Goal: Task Accomplishment & Management: Use online tool/utility

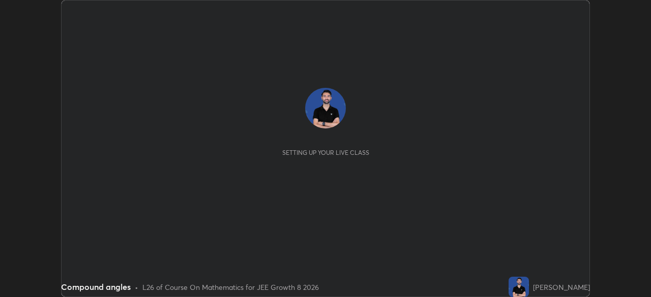
scroll to position [297, 650]
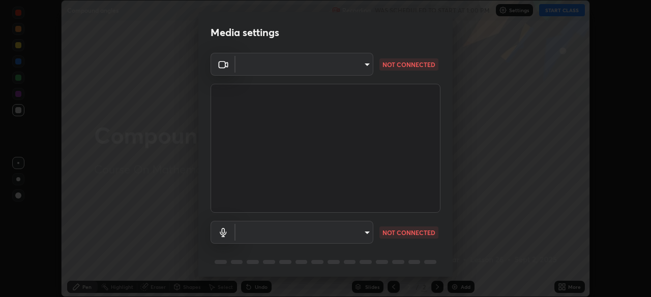
type input "fe2eda5321be6bfb45085b01def2d177fc83f1374430a0b32a6c530ce3caa1ed"
type input "default"
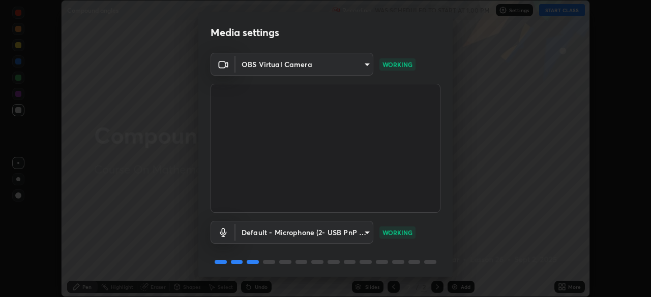
scroll to position [36, 0]
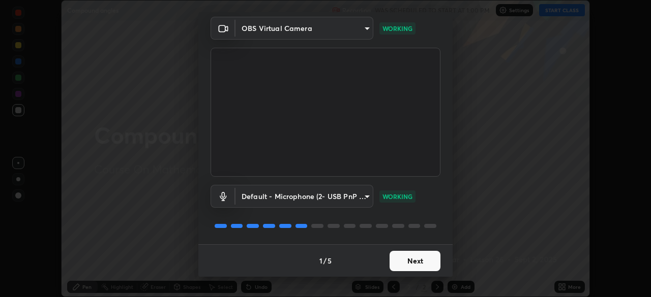
click at [405, 260] on button "Next" at bounding box center [414, 261] width 51 height 20
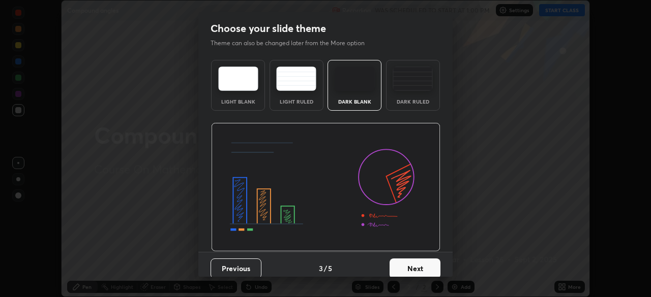
click at [411, 262] on button "Next" at bounding box center [414, 269] width 51 height 20
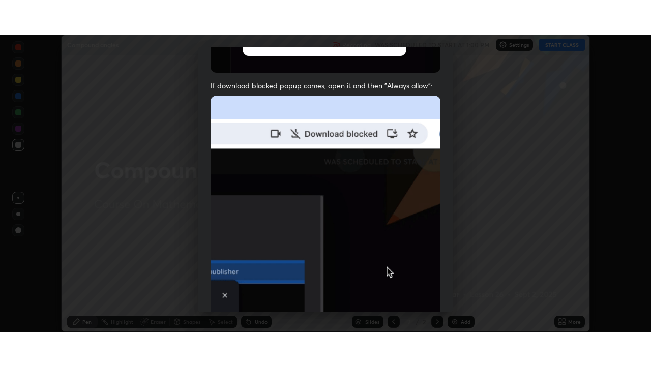
scroll to position [243, 0]
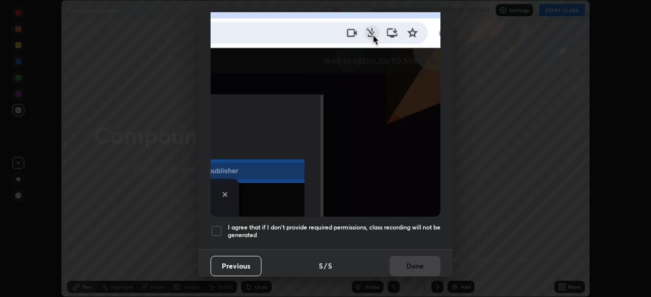
click at [217, 230] on div at bounding box center [216, 231] width 12 height 12
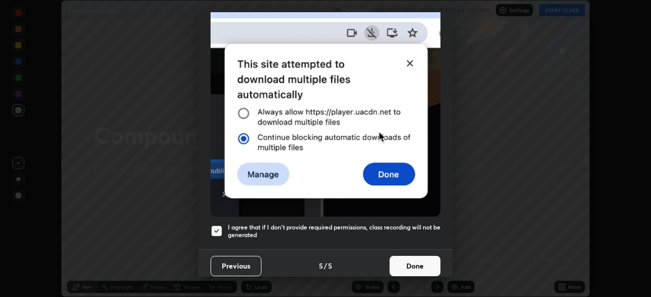
click at [407, 267] on button "Done" at bounding box center [414, 266] width 51 height 20
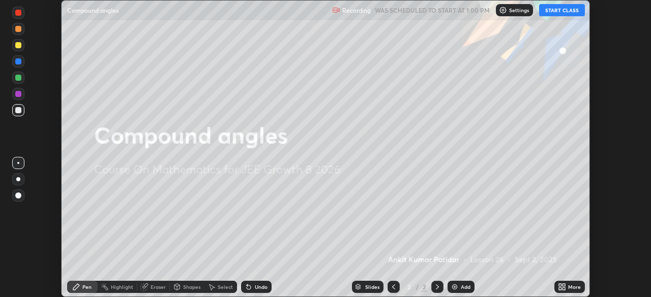
click at [551, 12] on button "START CLASS" at bounding box center [562, 10] width 46 height 12
click at [565, 287] on icon at bounding box center [562, 287] width 8 height 8
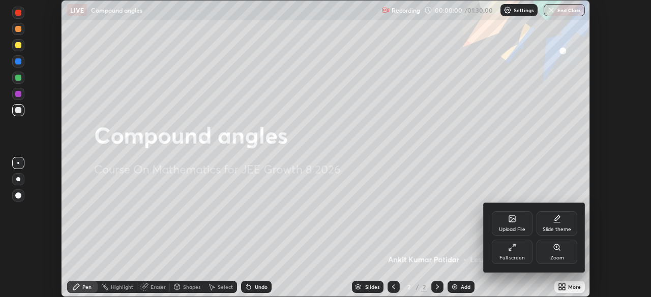
click at [511, 249] on icon at bounding box center [512, 247] width 8 height 8
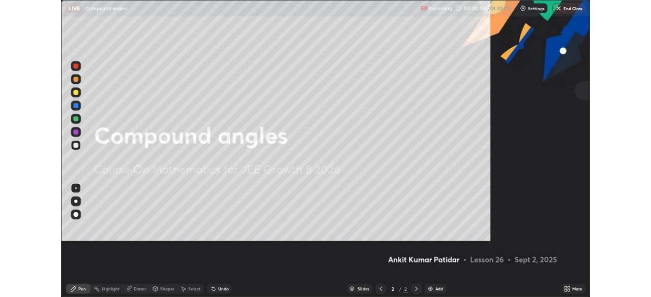
scroll to position [366, 651]
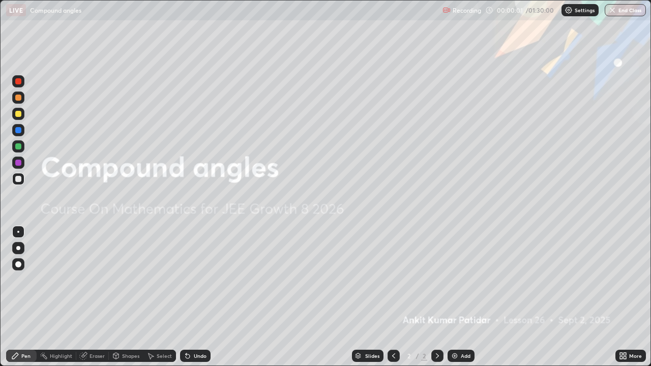
click at [456, 297] on img at bounding box center [454, 356] width 8 height 8
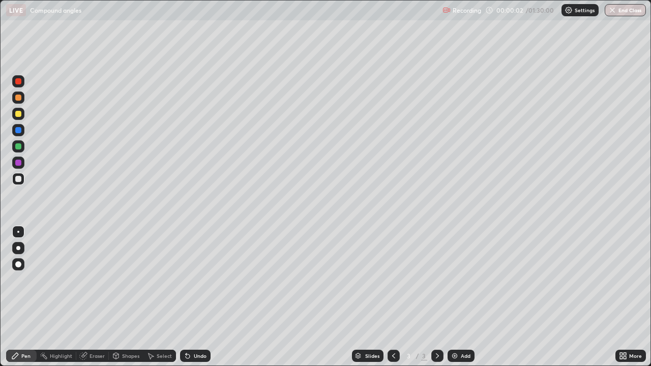
click at [19, 249] on div at bounding box center [18, 248] width 4 height 4
click at [100, 297] on div "Eraser" at bounding box center [96, 355] width 15 height 5
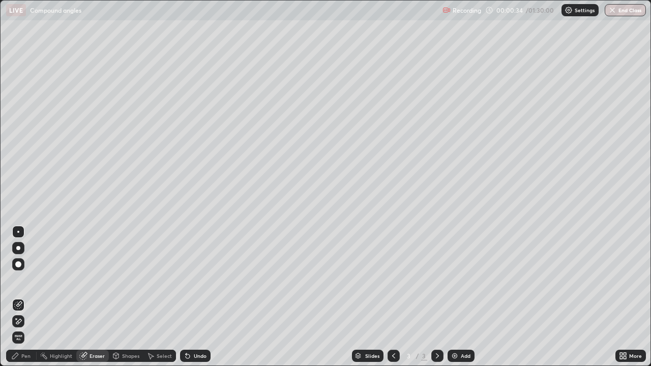
click at [21, 297] on div "Pen" at bounding box center [25, 355] width 9 height 5
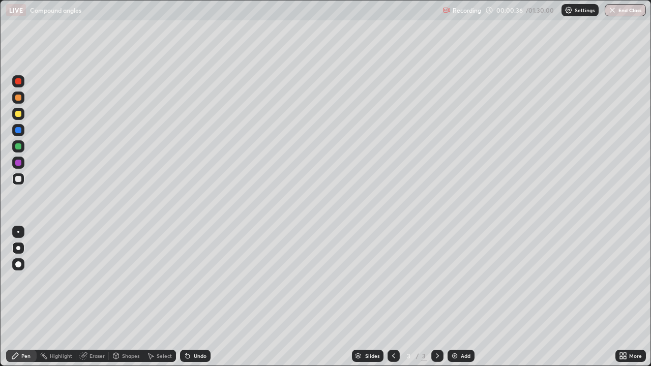
click at [18, 116] on div at bounding box center [18, 114] width 6 height 6
click at [93, 297] on div "Eraser" at bounding box center [96, 355] width 15 height 5
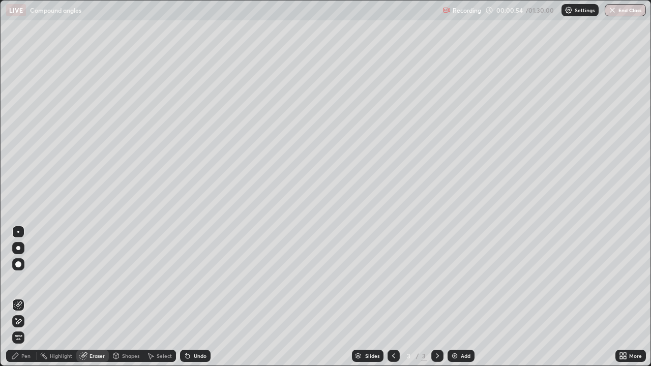
click at [16, 297] on div "Pen" at bounding box center [21, 356] width 31 height 12
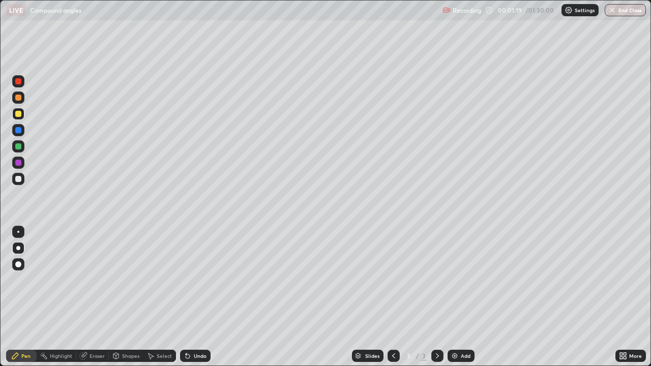
click at [91, 297] on div "Eraser" at bounding box center [96, 355] width 15 height 5
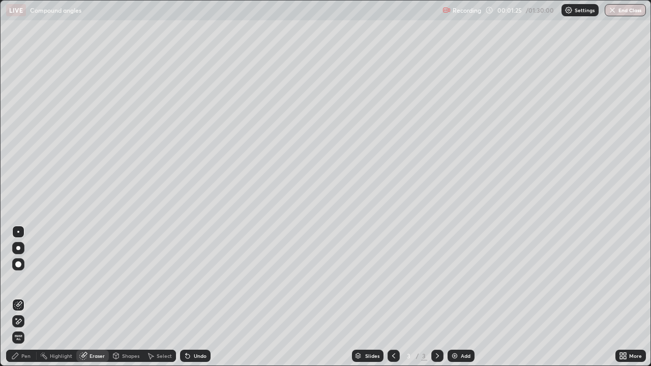
click at [26, 297] on div "Pen" at bounding box center [25, 355] width 9 height 5
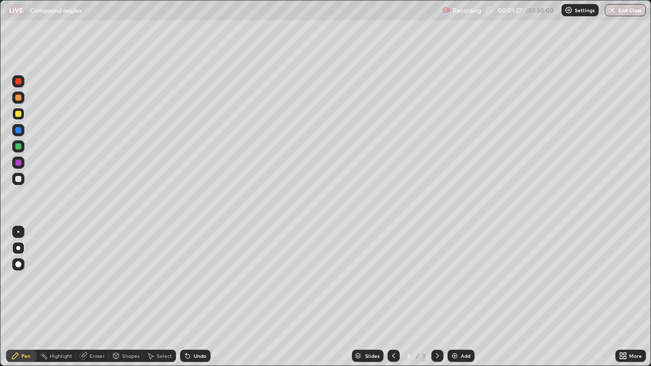
click at [196, 297] on div "Undo" at bounding box center [200, 355] width 13 height 5
click at [456, 297] on img at bounding box center [454, 356] width 8 height 8
click at [94, 297] on div "Eraser" at bounding box center [96, 355] width 15 height 5
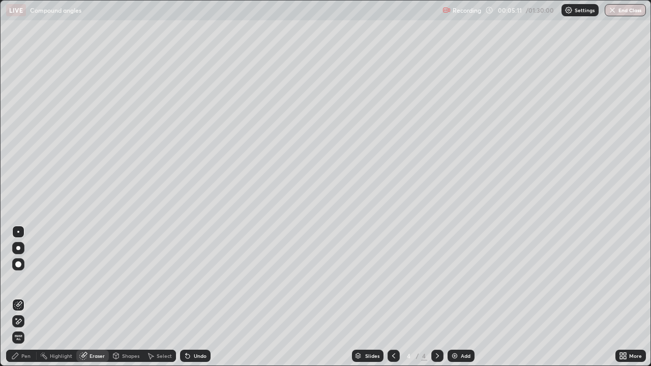
click at [20, 297] on icon at bounding box center [19, 321] width 6 height 5
click at [24, 297] on div "Pen" at bounding box center [25, 355] width 9 height 5
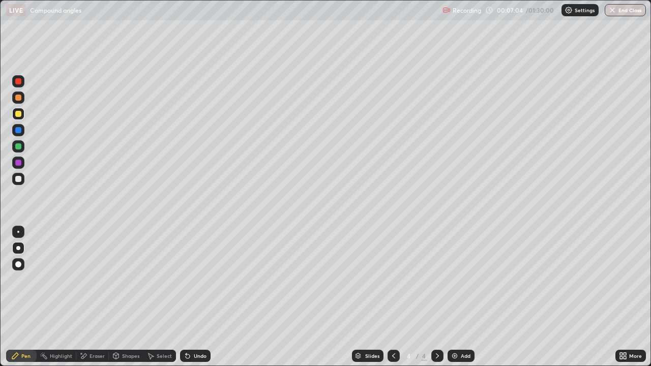
click at [95, 297] on div "Eraser" at bounding box center [96, 355] width 15 height 5
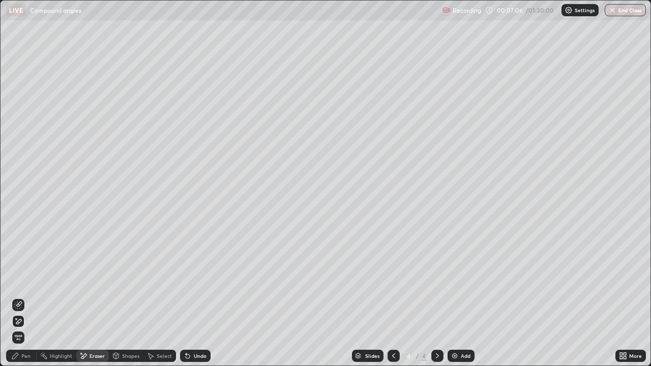
click at [26, 297] on div "Pen" at bounding box center [25, 355] width 9 height 5
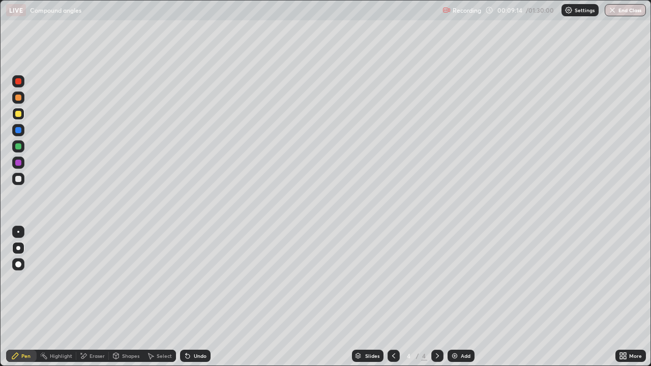
click at [25, 224] on div at bounding box center [18, 232] width 16 height 16
click at [23, 229] on div at bounding box center [18, 232] width 12 height 12
click at [22, 228] on div at bounding box center [18, 232] width 12 height 12
click at [97, 297] on div "Eraser" at bounding box center [96, 355] width 15 height 5
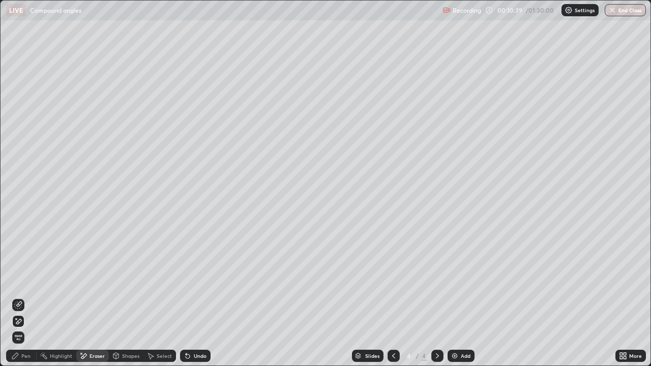
click at [22, 297] on div "Pen" at bounding box center [25, 355] width 9 height 5
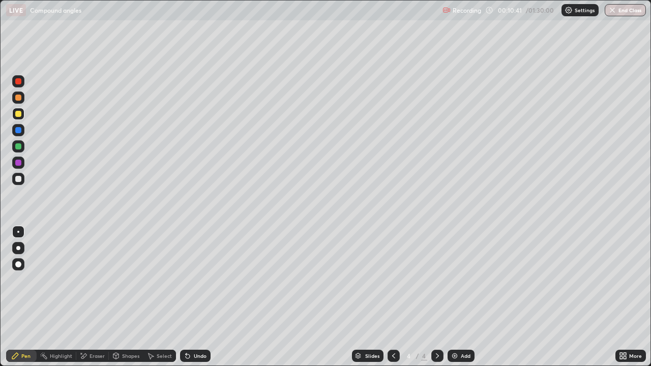
click at [461, 297] on div "Add" at bounding box center [466, 355] width 10 height 5
click at [18, 248] on div at bounding box center [18, 248] width 4 height 4
click at [92, 297] on div "Eraser" at bounding box center [96, 355] width 15 height 5
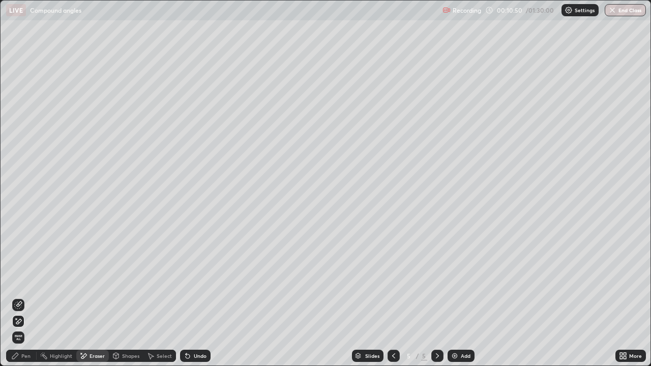
click at [20, 297] on div "Pen" at bounding box center [21, 356] width 31 height 12
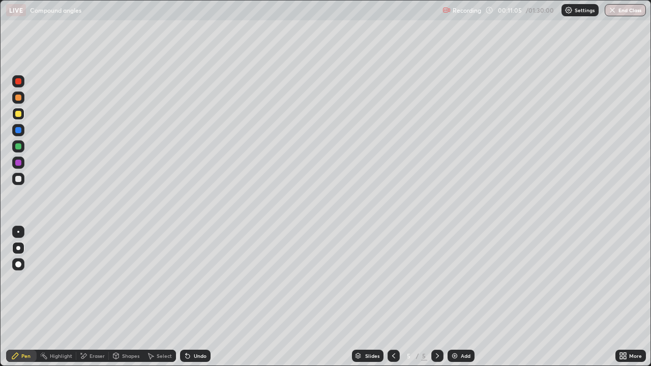
click at [192, 297] on div "Undo" at bounding box center [195, 356] width 31 height 12
click at [89, 297] on div "Eraser" at bounding box center [96, 355] width 15 height 5
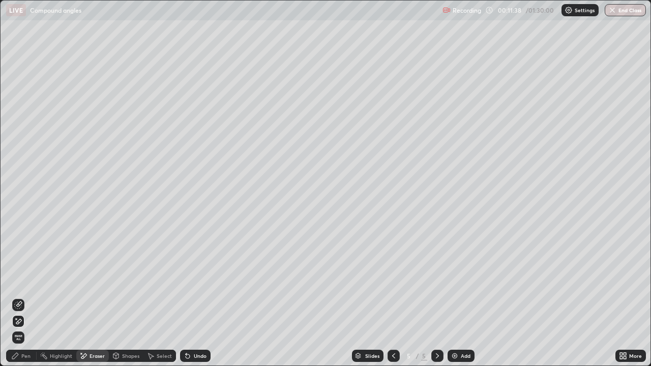
click at [21, 297] on div "Pen" at bounding box center [21, 356] width 31 height 12
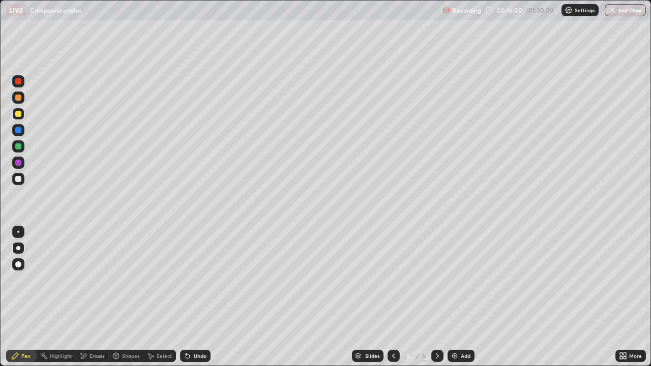
click at [98, 297] on div "Eraser" at bounding box center [96, 355] width 15 height 5
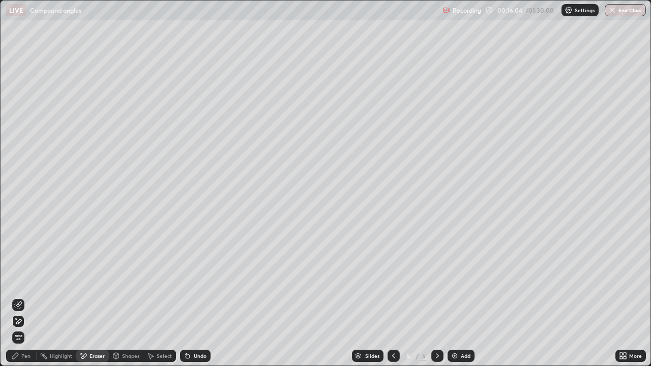
click at [17, 297] on div "Pen" at bounding box center [21, 356] width 31 height 12
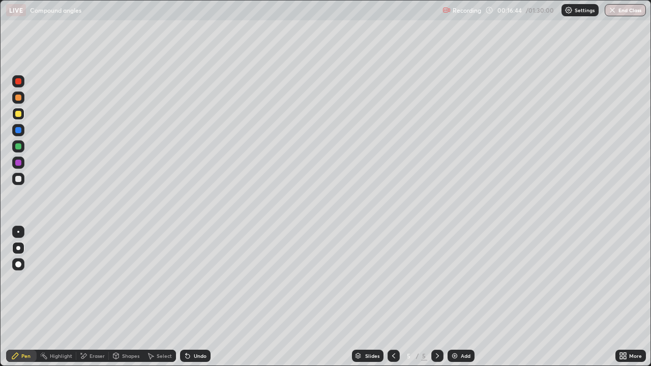
click at [89, 297] on div "Eraser" at bounding box center [96, 355] width 15 height 5
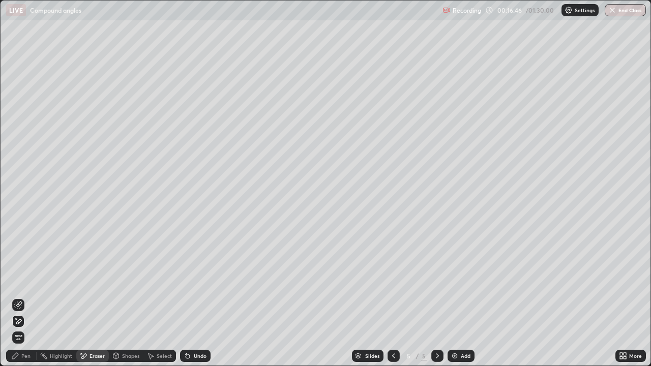
click at [22, 297] on div "Pen" at bounding box center [25, 355] width 9 height 5
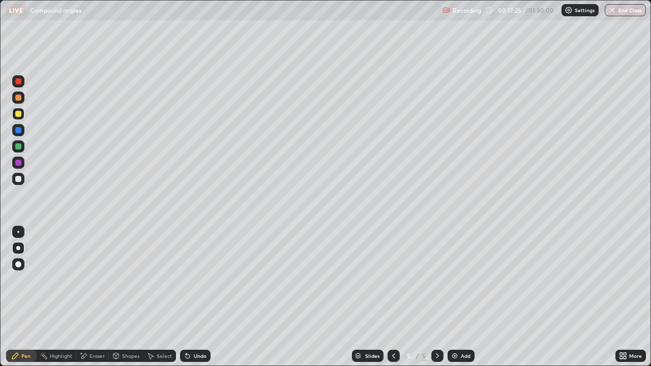
click at [456, 297] on img at bounding box center [454, 356] width 8 height 8
click at [96, 297] on div "Eraser" at bounding box center [96, 355] width 15 height 5
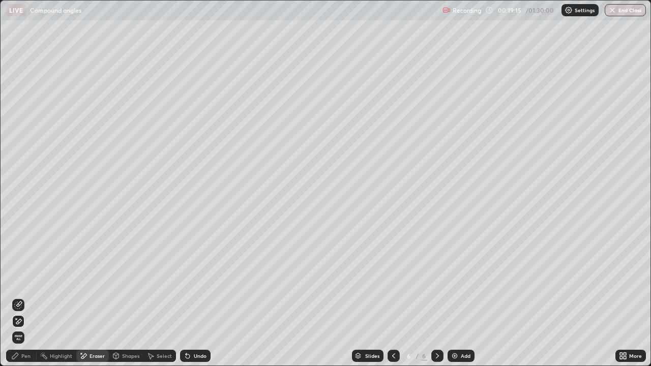
click at [27, 297] on div "Pen" at bounding box center [21, 356] width 31 height 12
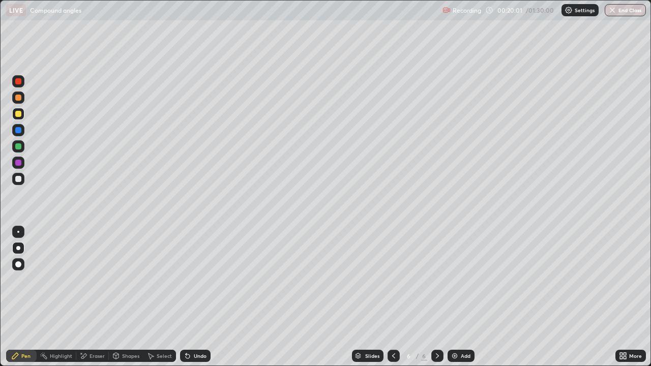
click at [97, 297] on div "Eraser" at bounding box center [96, 355] width 15 height 5
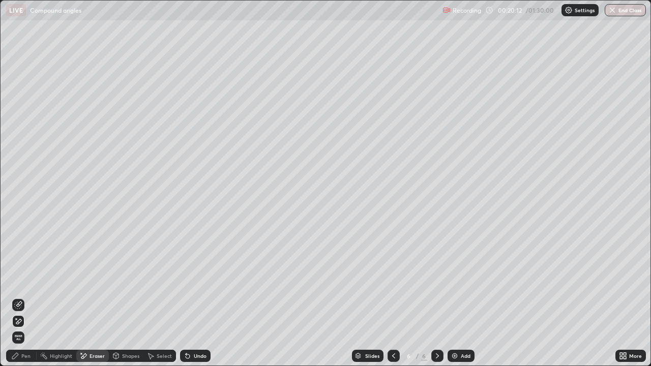
click at [22, 297] on div "Pen" at bounding box center [25, 355] width 9 height 5
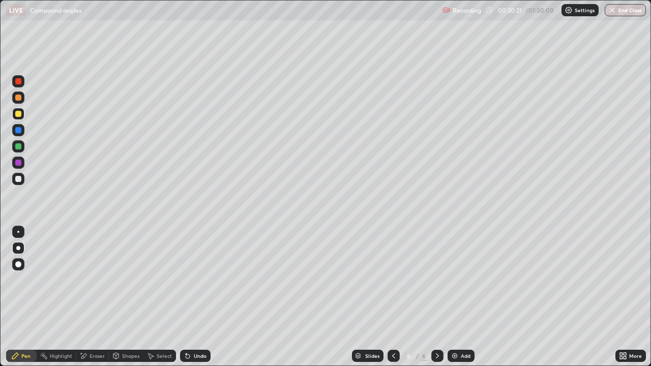
click at [96, 297] on div "Eraser" at bounding box center [96, 355] width 15 height 5
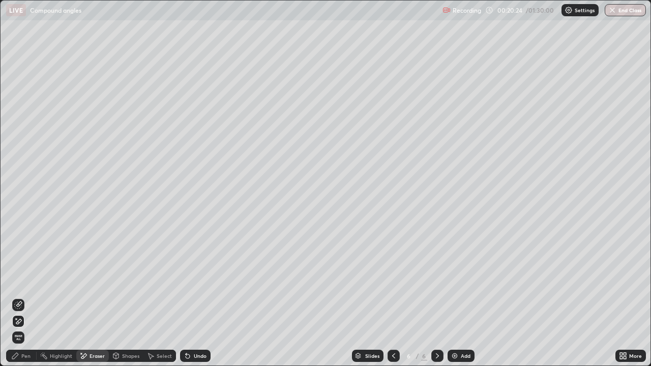
click at [28, 297] on div "Pen" at bounding box center [25, 355] width 9 height 5
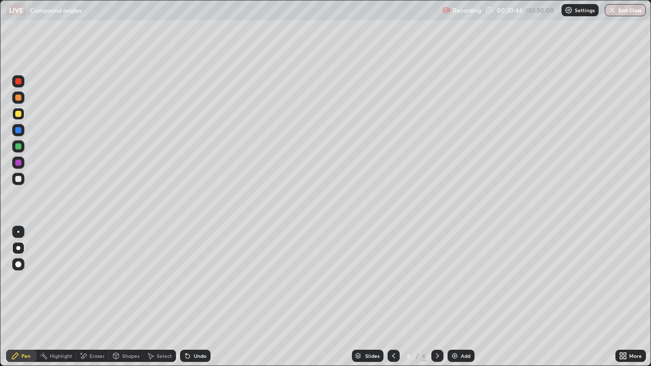
click at [464, 297] on div "Add" at bounding box center [466, 355] width 10 height 5
click at [65, 297] on div "Highlight" at bounding box center [61, 355] width 22 height 5
click at [100, 297] on div "Eraser" at bounding box center [96, 355] width 15 height 5
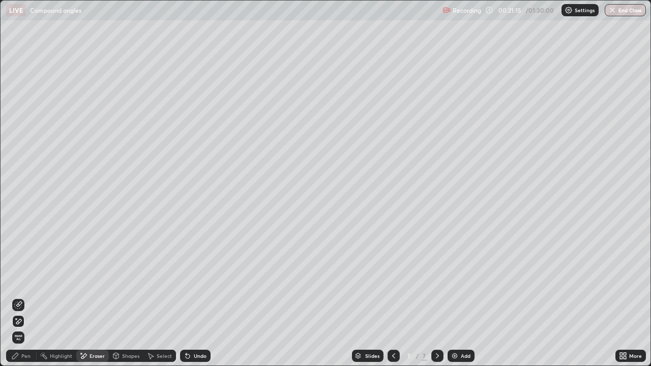
click at [18, 297] on icon at bounding box center [15, 356] width 8 height 8
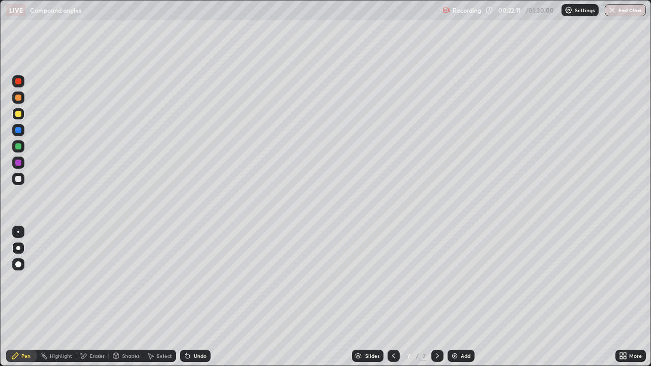
click at [458, 297] on div "Add" at bounding box center [460, 356] width 27 height 12
click at [194, 297] on div "Undo" at bounding box center [200, 355] width 13 height 5
click at [196, 297] on div "Undo" at bounding box center [200, 355] width 13 height 5
click at [197, 297] on div "Undo" at bounding box center [200, 355] width 13 height 5
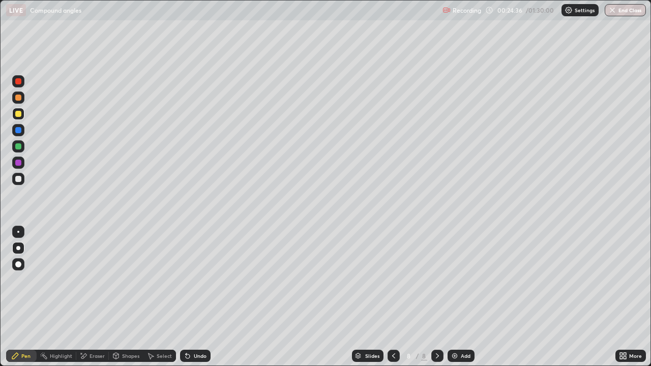
click at [198, 297] on div "Undo" at bounding box center [200, 355] width 13 height 5
click at [200, 297] on div "Undo" at bounding box center [200, 355] width 13 height 5
click at [201, 297] on div "Undo" at bounding box center [200, 355] width 13 height 5
click at [200, 297] on div "Undo" at bounding box center [200, 355] width 13 height 5
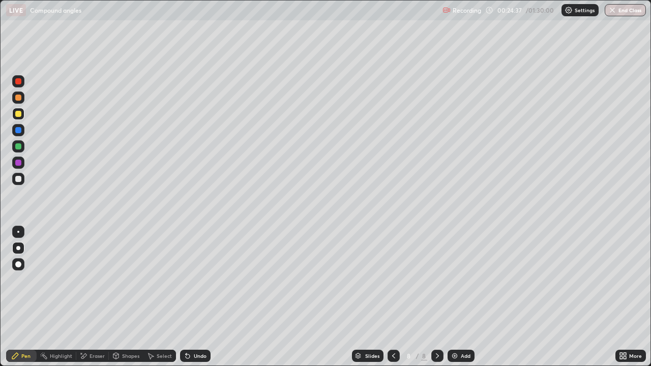
click at [200, 297] on div "Undo" at bounding box center [200, 355] width 13 height 5
click at [392, 297] on icon at bounding box center [393, 356] width 8 height 8
click at [436, 297] on icon at bounding box center [437, 356] width 8 height 8
click at [458, 297] on div "Add" at bounding box center [460, 356] width 27 height 12
click at [461, 297] on div "Add" at bounding box center [466, 355] width 10 height 5
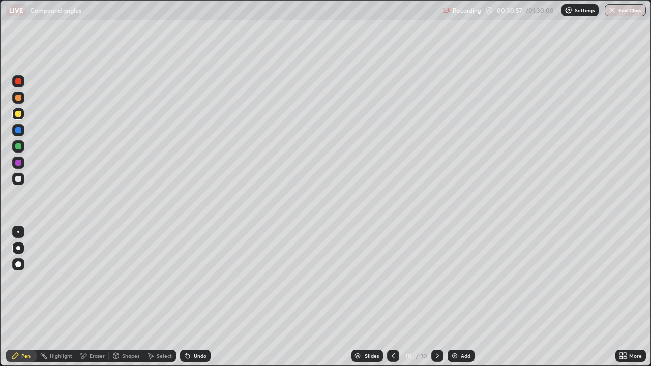
click at [458, 297] on div "Add" at bounding box center [460, 356] width 27 height 12
click at [93, 297] on div "Eraser" at bounding box center [96, 355] width 15 height 5
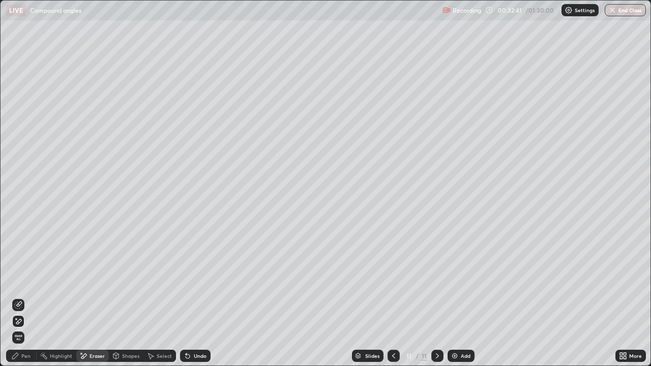
click at [27, 297] on div "Pen" at bounding box center [21, 356] width 31 height 12
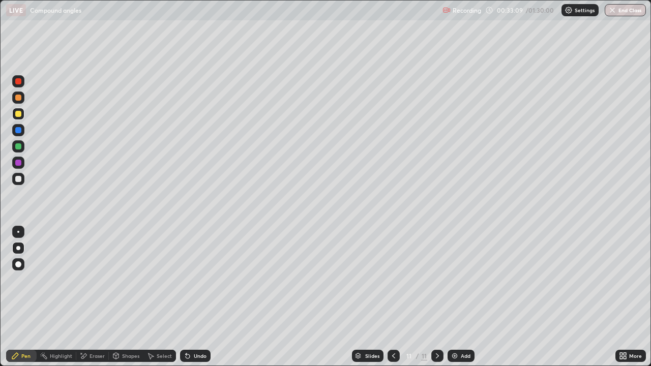
click at [90, 297] on div "Eraser" at bounding box center [92, 356] width 33 height 12
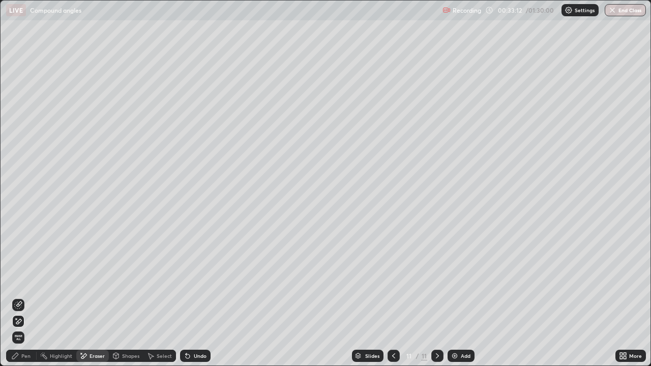
click at [27, 297] on div "Pen" at bounding box center [25, 355] width 9 height 5
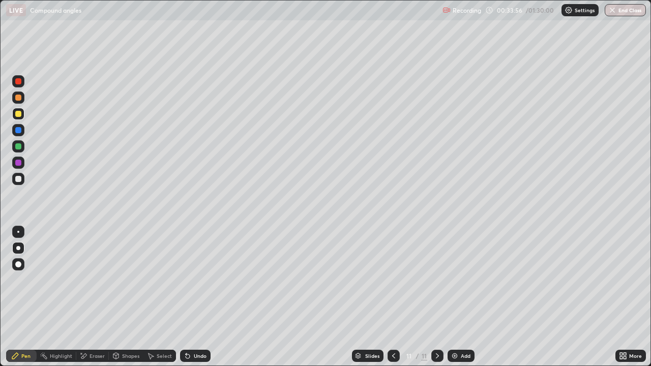
click at [95, 297] on div "Eraser" at bounding box center [92, 356] width 33 height 12
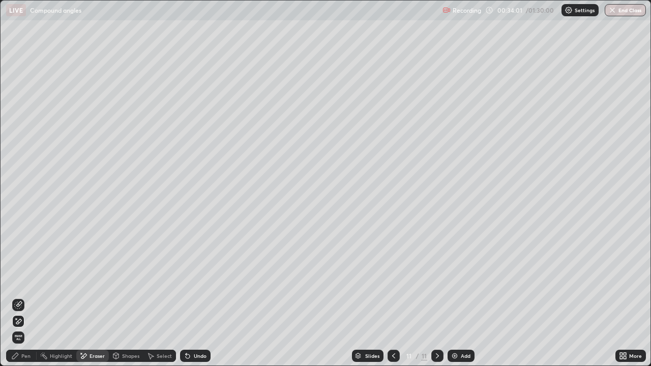
click at [21, 297] on div "Pen" at bounding box center [21, 356] width 31 height 12
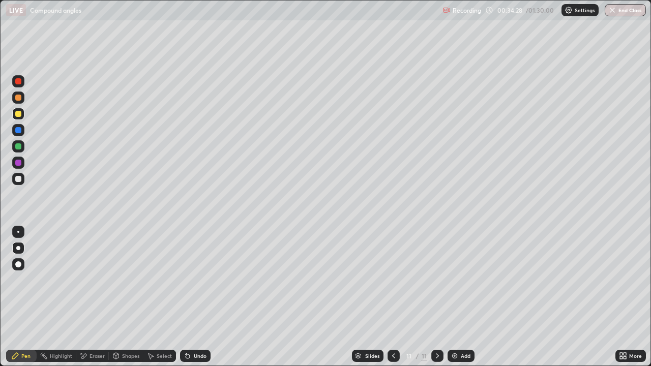
click at [461, 297] on div "Add" at bounding box center [466, 355] width 10 height 5
click at [96, 297] on div "Eraser" at bounding box center [96, 355] width 15 height 5
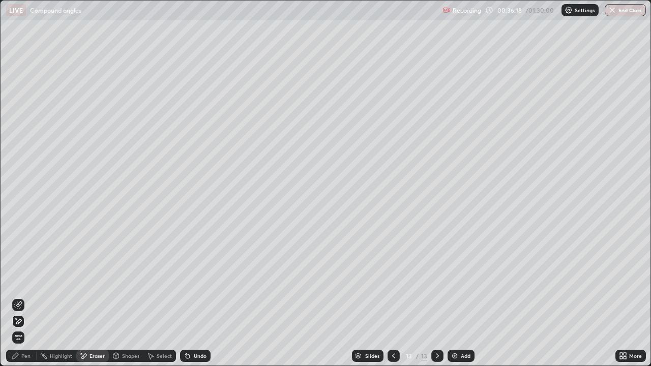
click at [27, 297] on div "Pen" at bounding box center [25, 355] width 9 height 5
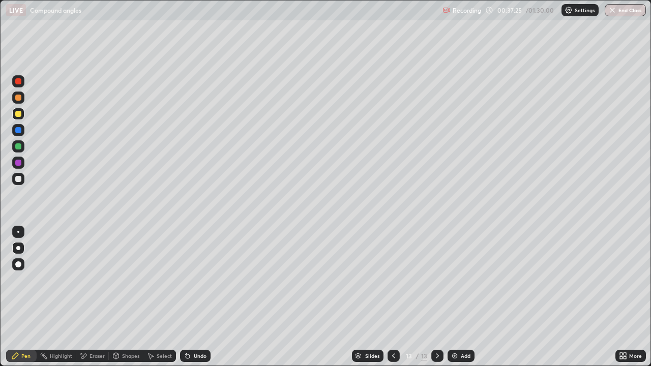
click at [92, 297] on div "Eraser" at bounding box center [96, 355] width 15 height 5
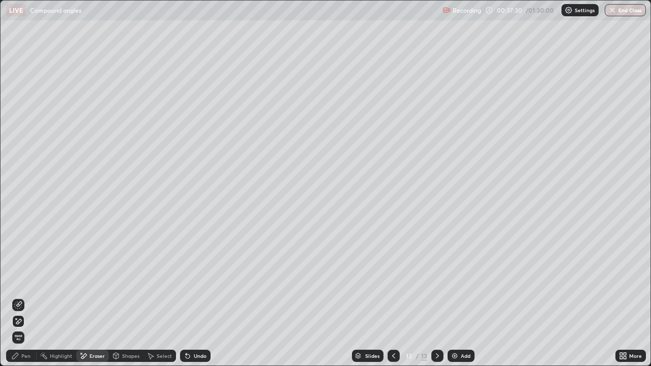
click at [25, 297] on div "Pen" at bounding box center [25, 355] width 9 height 5
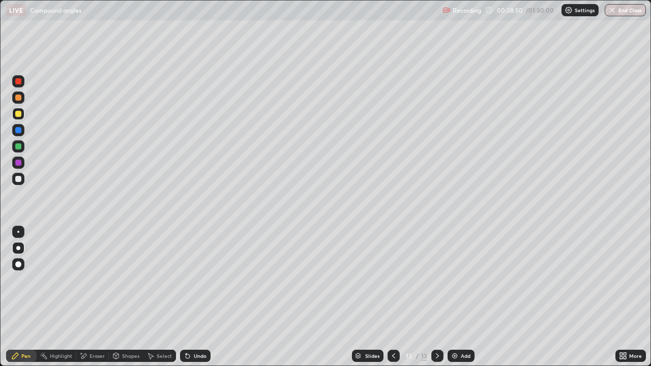
click at [87, 297] on div "Eraser" at bounding box center [92, 356] width 33 height 12
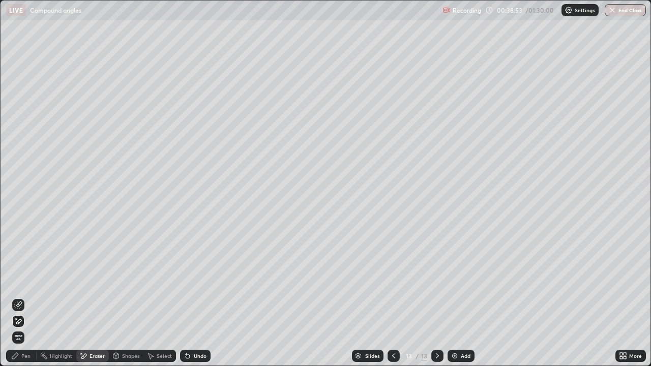
click at [24, 297] on div "Pen" at bounding box center [25, 355] width 9 height 5
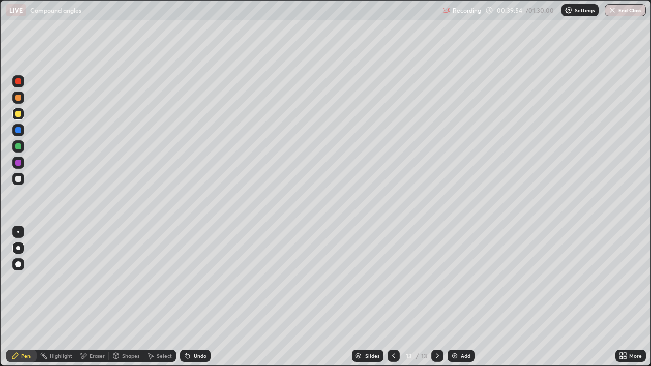
click at [18, 146] on div at bounding box center [18, 146] width 6 height 6
click at [94, 297] on div "Eraser" at bounding box center [96, 355] width 15 height 5
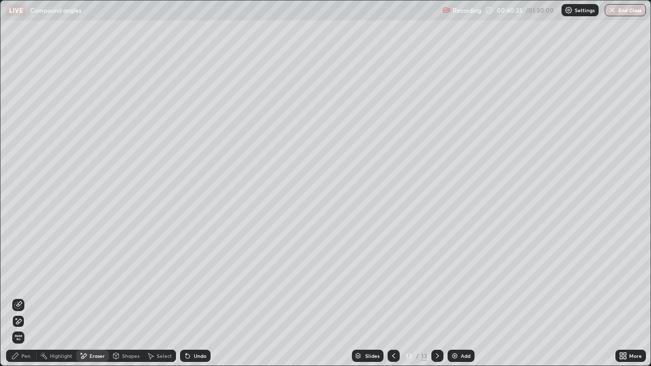
click at [22, 297] on div "Pen" at bounding box center [25, 355] width 9 height 5
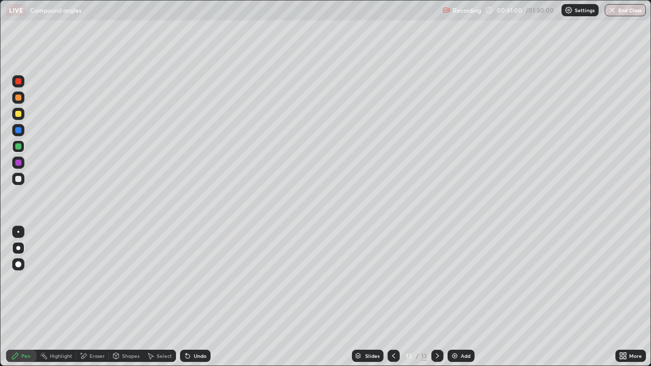
click at [459, 297] on div "Add" at bounding box center [460, 356] width 27 height 12
click at [461, 297] on div "Add" at bounding box center [466, 355] width 10 height 5
click at [617, 10] on button "End Class" at bounding box center [624, 10] width 41 height 12
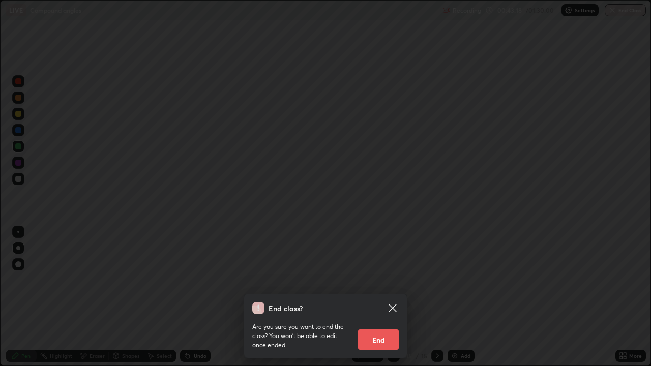
click at [377, 297] on button "End" at bounding box center [378, 339] width 41 height 20
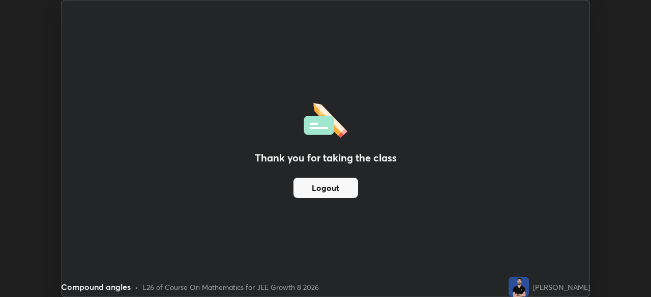
scroll to position [50537, 50184]
